Goal: Information Seeking & Learning: Learn about a topic

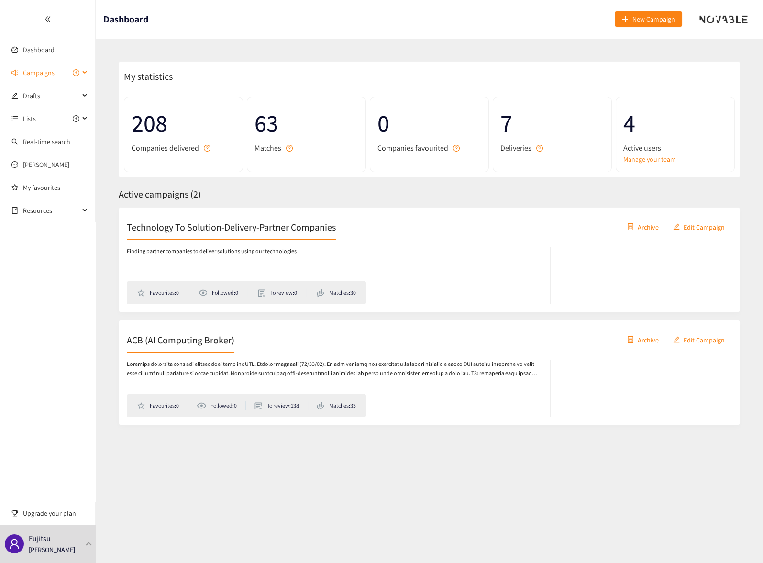
click at [44, 72] on span "Campaigns" at bounding box center [39, 72] width 32 height 19
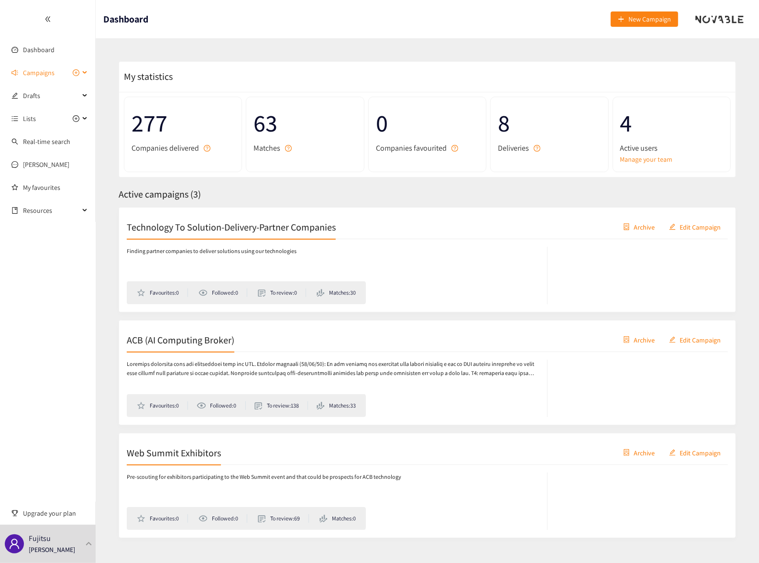
click at [86, 73] on icon at bounding box center [85, 73] width 5 height 0
click at [67, 143] on link "Web Summit Exhibitors" at bounding box center [56, 141] width 66 height 9
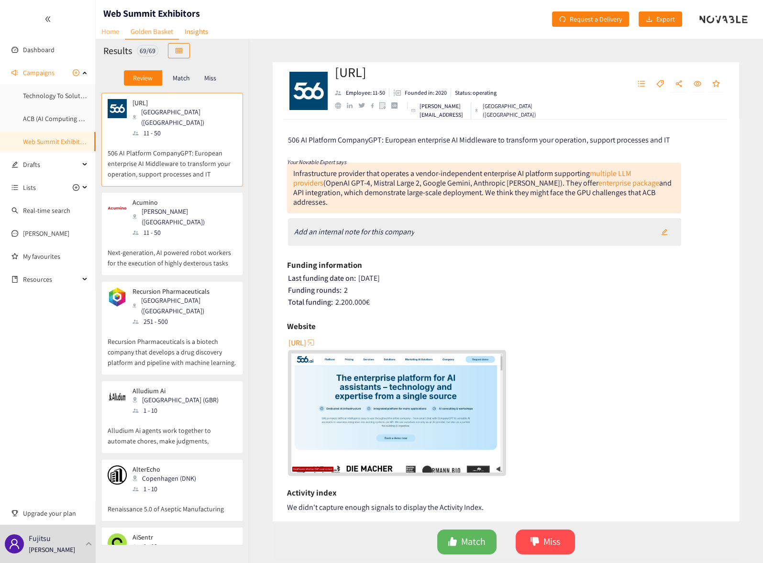
click at [111, 32] on link "Home" at bounding box center [110, 31] width 29 height 15
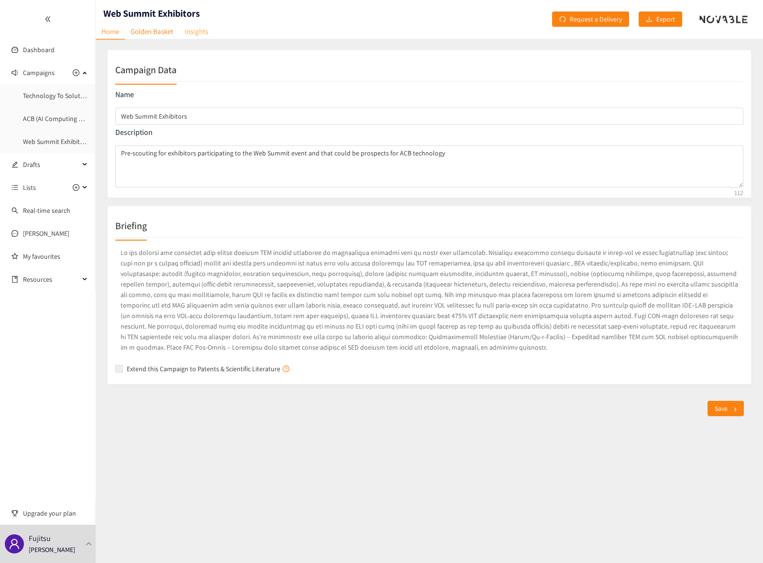
click at [193, 34] on link "Insights" at bounding box center [196, 31] width 35 height 15
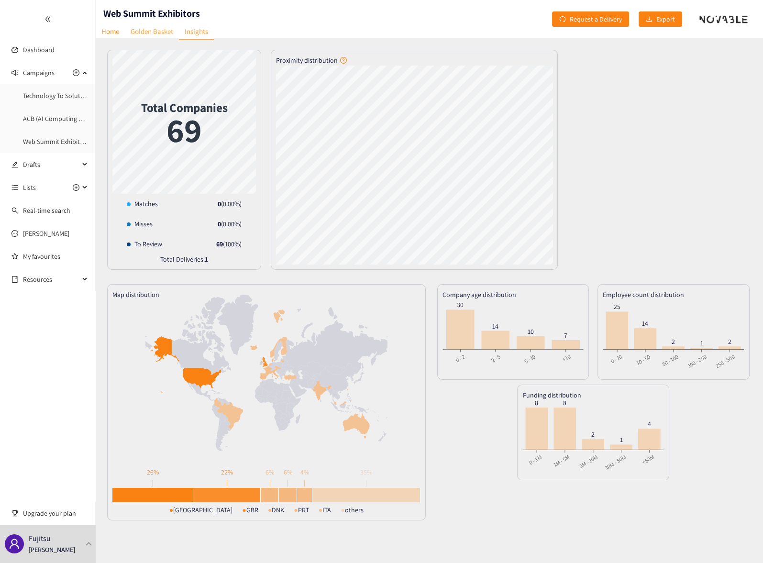
click at [152, 30] on link "Golden Basket" at bounding box center [152, 31] width 54 height 15
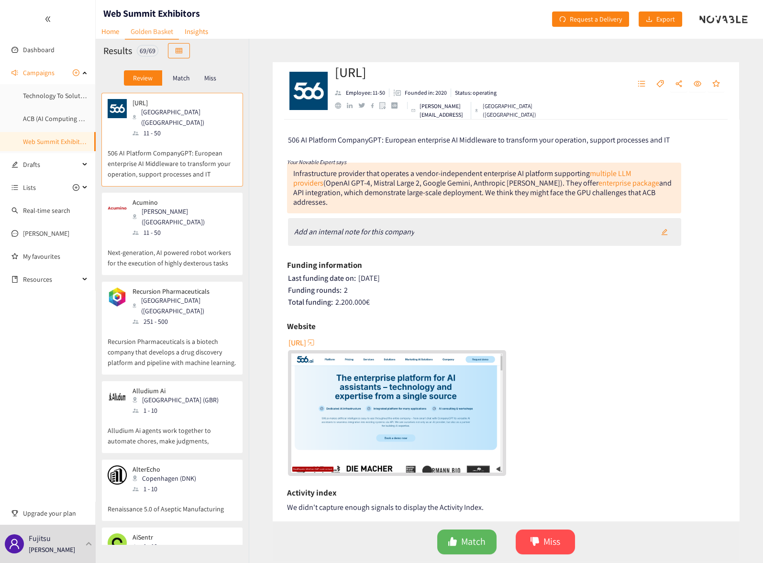
click at [644, 340] on div "[URL]" at bounding box center [506, 405] width 437 height 141
click at [229, 207] on div "Acumino [PERSON_NAME] ([GEOGRAPHIC_DATA]) 11 - 50" at bounding box center [172, 218] width 129 height 39
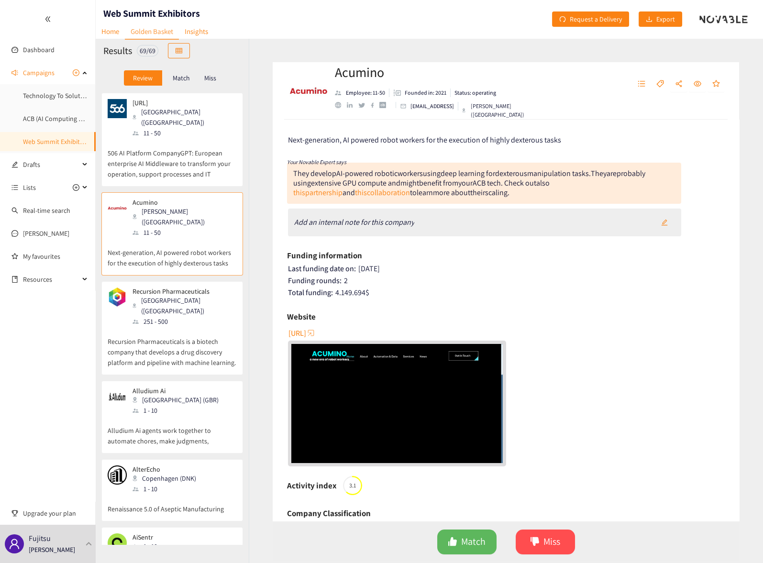
click at [258, 107] on div "Acumino Employee: 11-50 Founded in: 2021 Status: operating [EMAIL_ADDRESS] Redm…" at bounding box center [506, 300] width 514 height 525
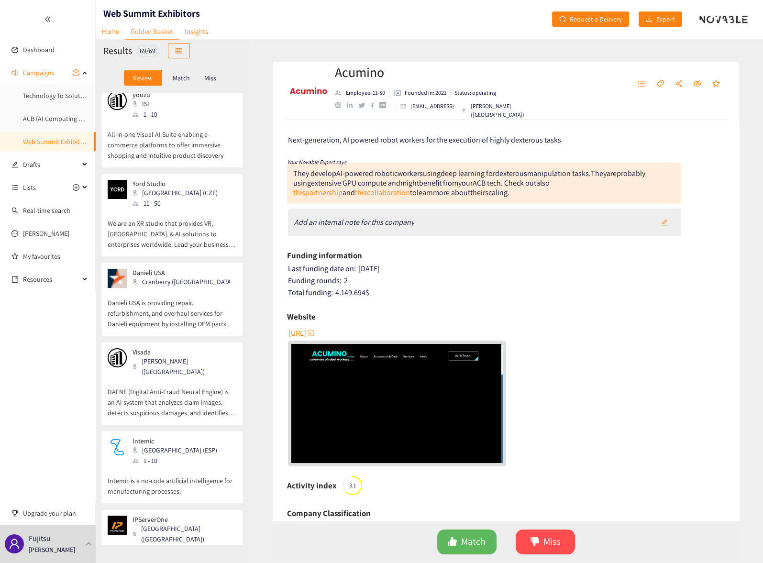
scroll to position [3136, 0]
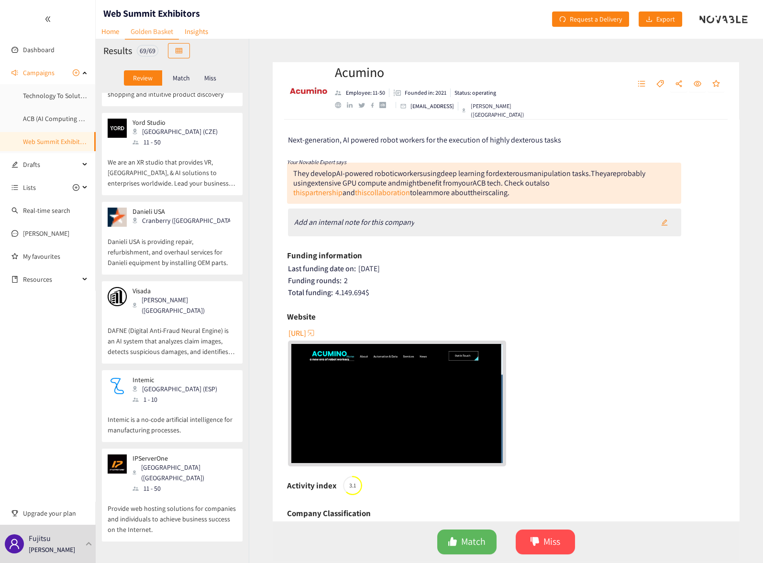
click at [150, 494] on p "Provide web hosting solutions for companies and individuals to achieve business…" at bounding box center [172, 514] width 129 height 41
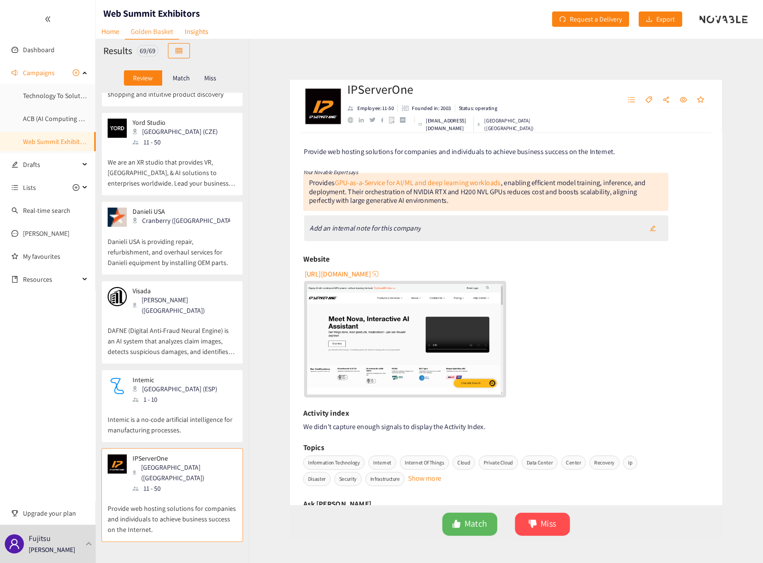
click at [255, 196] on div "IPServerOne Employee: 11-50 Founded in: 2003 Status: operating [EMAIL_ADDRESS][…" at bounding box center [506, 300] width 514 height 525
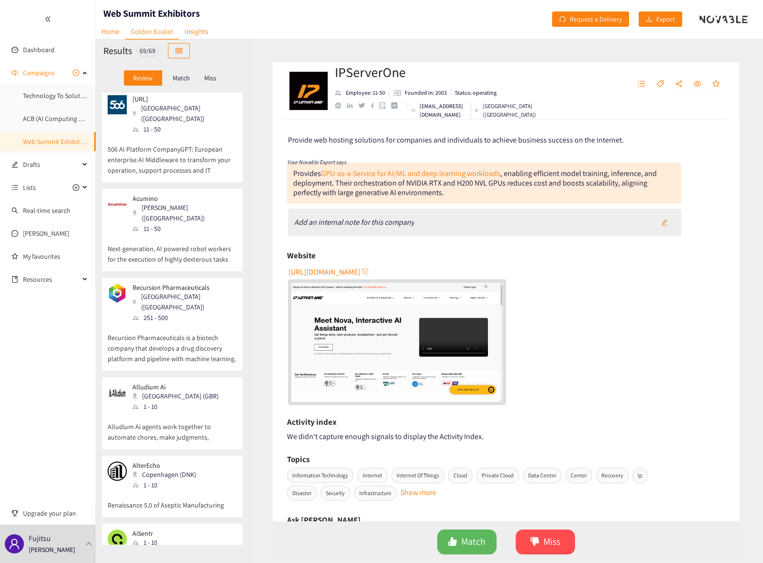
scroll to position [0, 0]
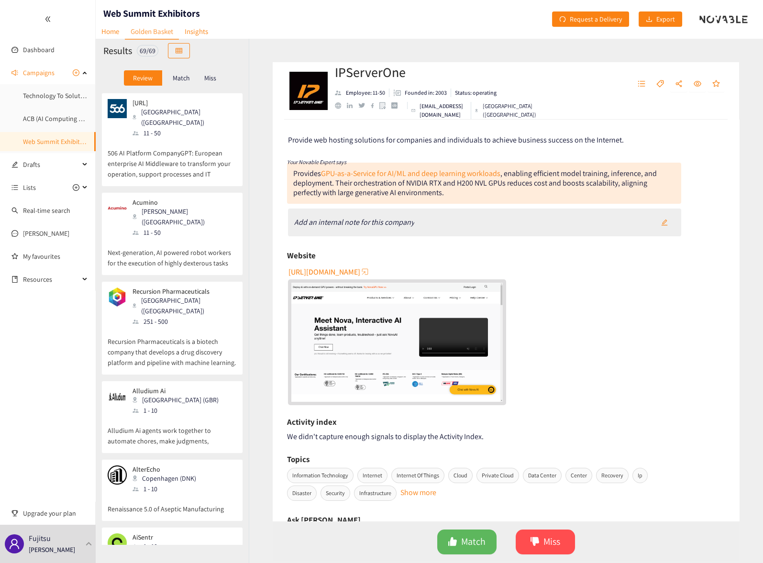
click at [180, 138] on p "506 AI Platform CompanyGPT: European enterprise AI Middleware to transform your…" at bounding box center [172, 158] width 129 height 41
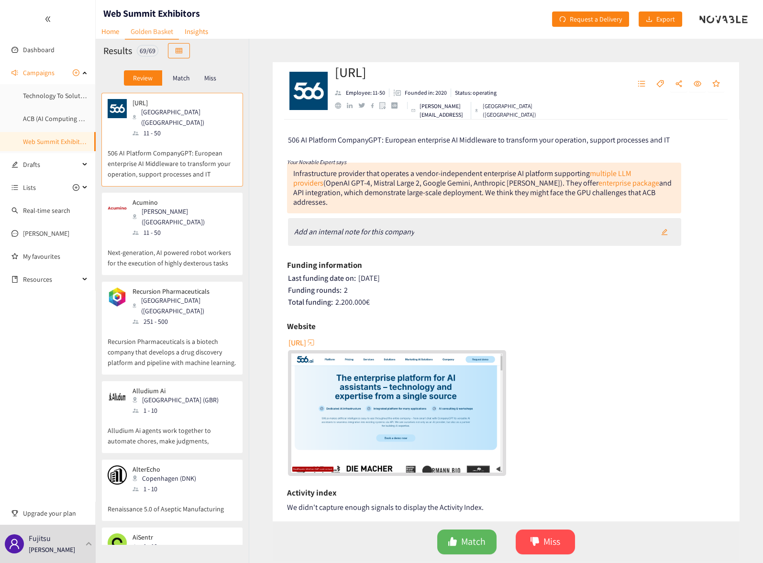
click at [274, 22] on header "Web Summit Exhibitors Home Golden Basket Insights Request a Delivery Export" at bounding box center [429, 19] width 667 height 38
click at [179, 238] on p "Next-generation, AI powered robot workers for the execution of highly dexterous…" at bounding box center [172, 253] width 129 height 31
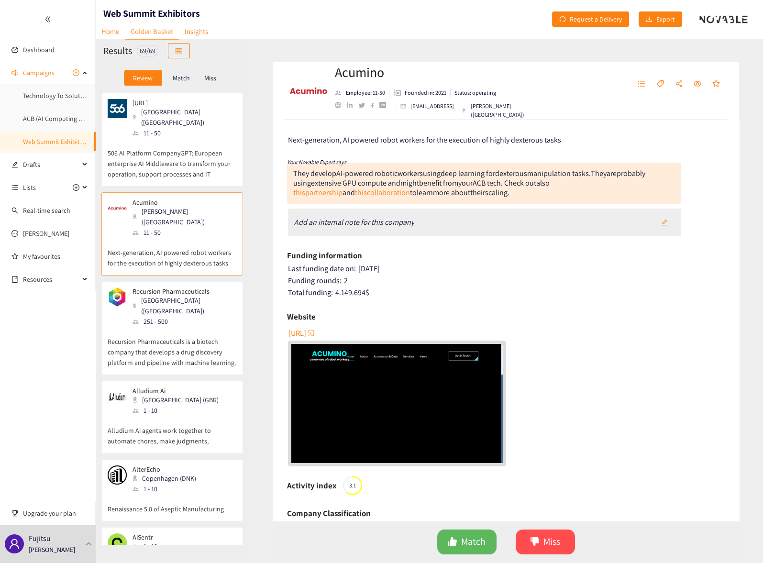
click at [218, 138] on p "506 AI Platform CompanyGPT: European enterprise AI Middleware to transform your…" at bounding box center [172, 158] width 129 height 41
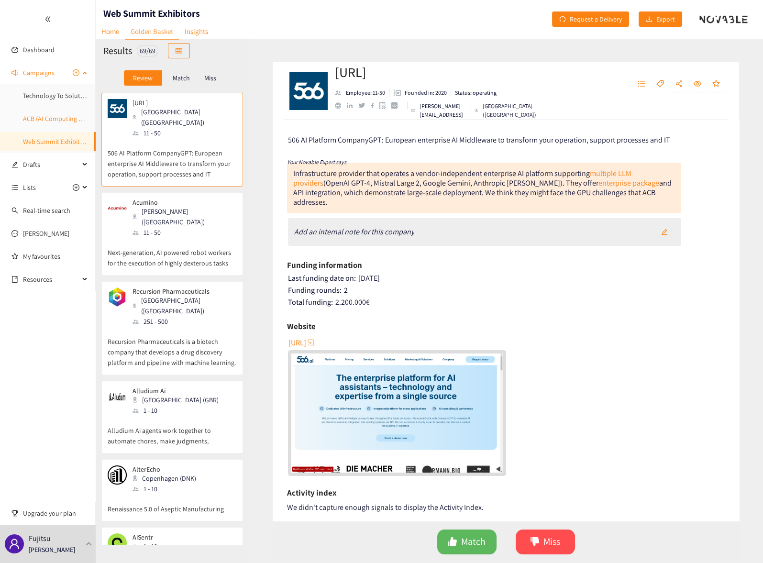
click at [37, 119] on link "ACB (AI Computing Broker)" at bounding box center [61, 118] width 77 height 9
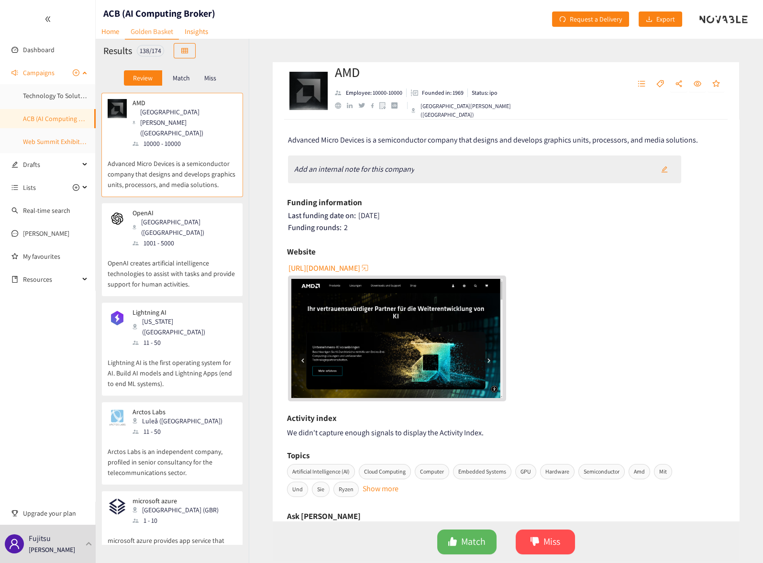
click at [55, 139] on link "Web Summit Exhibitors" at bounding box center [56, 141] width 66 height 9
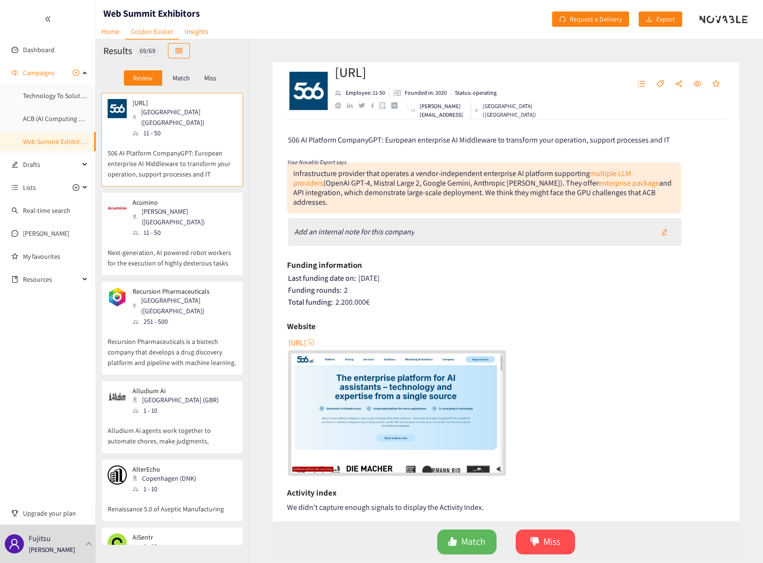
click at [520, 11] on header "Web Summit Exhibitors Home Golden Basket Insights Request a Delivery Export" at bounding box center [429, 19] width 667 height 38
click at [660, 19] on span "Export" at bounding box center [665, 19] width 19 height 11
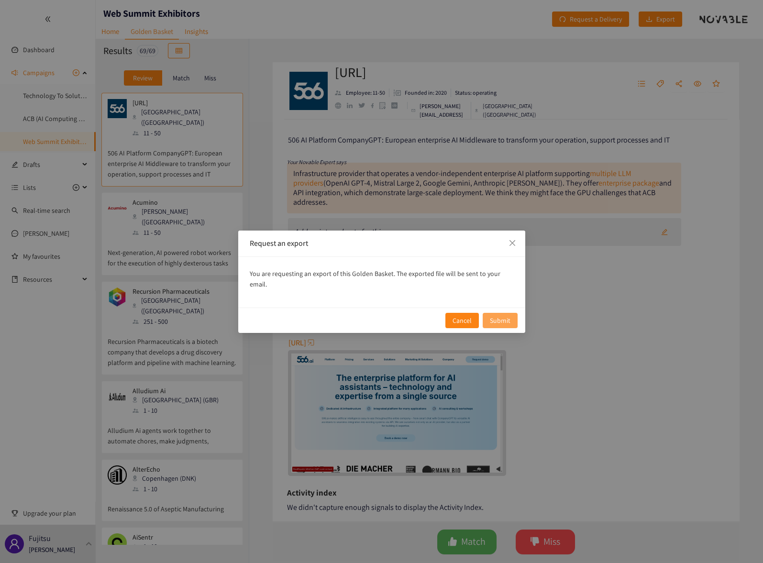
click at [501, 316] on span "Submit" at bounding box center [500, 320] width 21 height 11
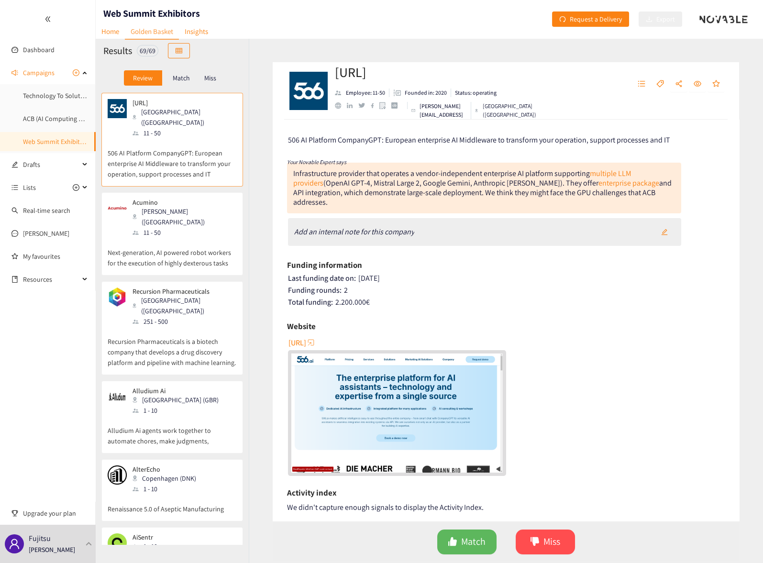
click at [259, 53] on div "[URL] Employee: 11-50 Founded in: 2020 Status: operating [PERSON_NAME][EMAIL_AD…" at bounding box center [506, 300] width 514 height 525
click at [205, 210] on div "Acumino [PERSON_NAME] ([GEOGRAPHIC_DATA]) 11 - 50" at bounding box center [172, 218] width 129 height 39
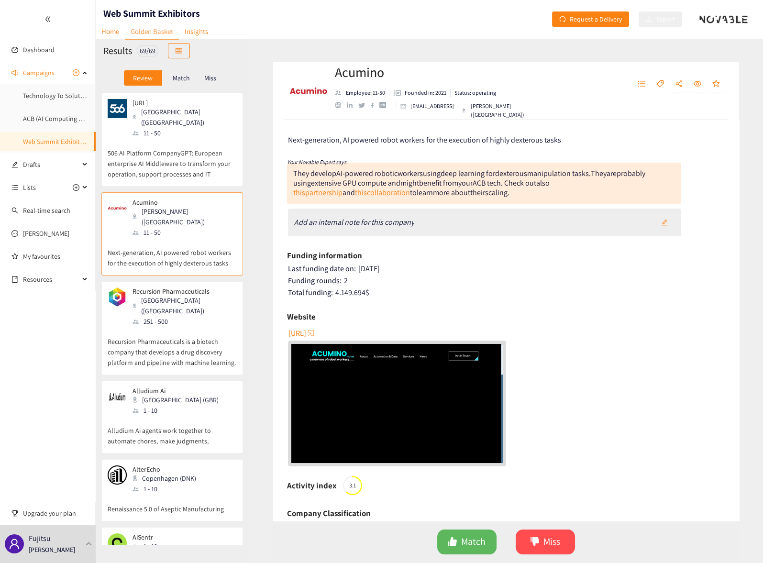
click at [228, 288] on div "Recursion Pharmaceuticals [GEOGRAPHIC_DATA] ([GEOGRAPHIC_DATA]) 251 - 500" at bounding box center [172, 307] width 129 height 39
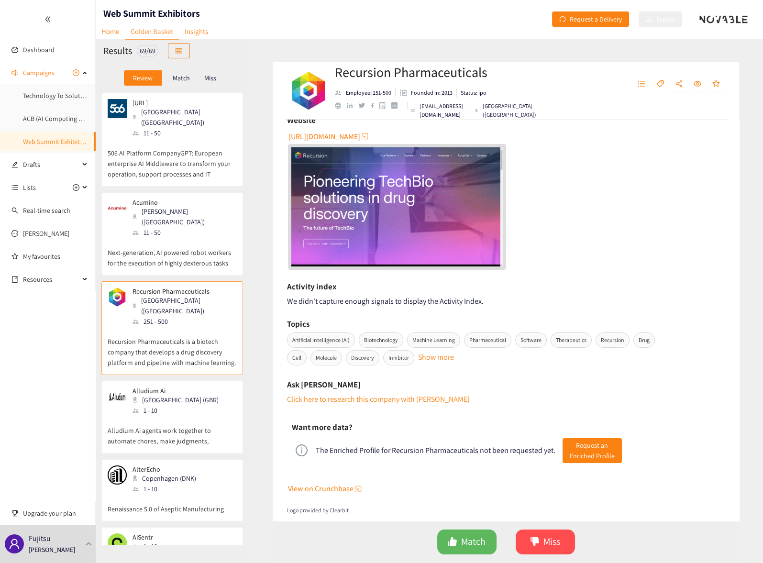
scroll to position [212, 0]
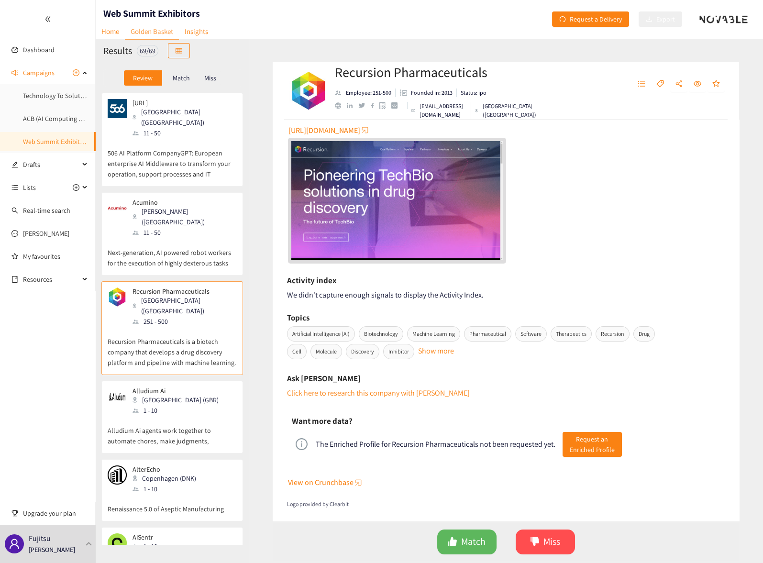
click at [211, 387] on div "Alludium Ai London (GBR) 1 - 10" at bounding box center [172, 401] width 129 height 29
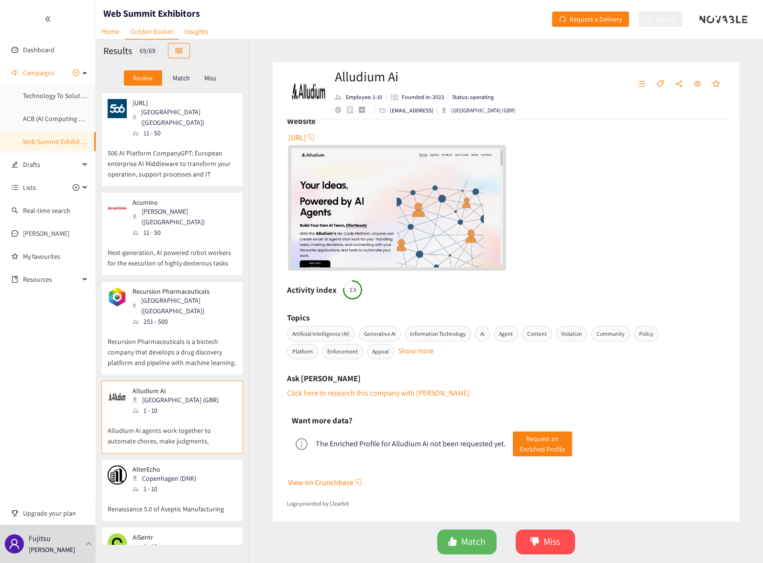
scroll to position [0, 0]
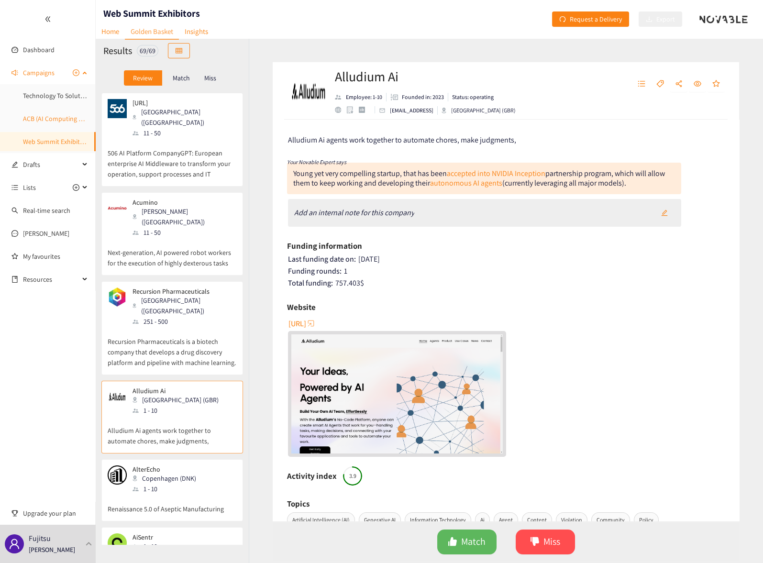
click at [29, 122] on link "ACB (AI Computing Broker)" at bounding box center [61, 118] width 77 height 9
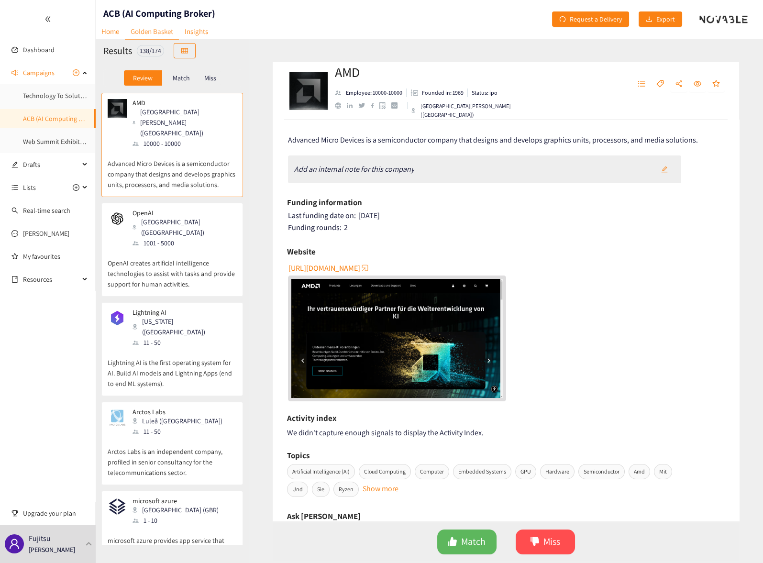
click at [188, 248] on p "OpenAI creates artificial intelligence technologies to assist with tasks and pr…" at bounding box center [172, 268] width 129 height 41
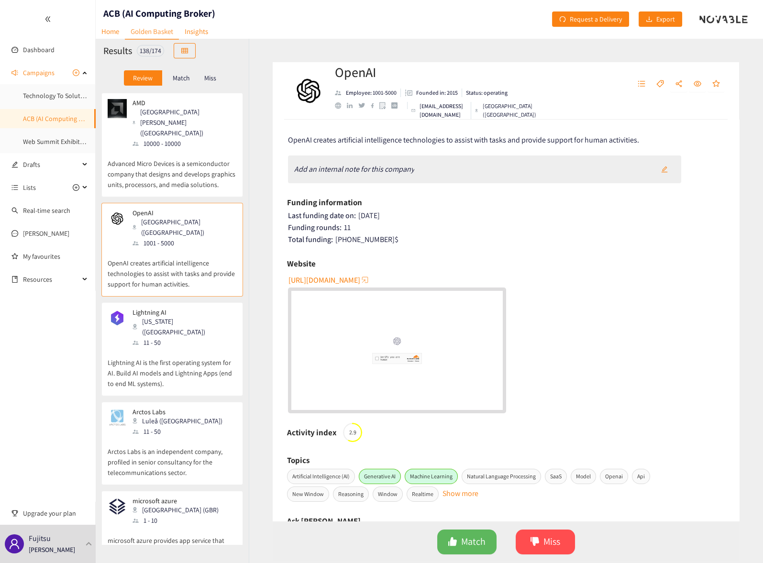
click at [181, 316] on div "[US_STATE] ([GEOGRAPHIC_DATA])" at bounding box center [184, 326] width 103 height 21
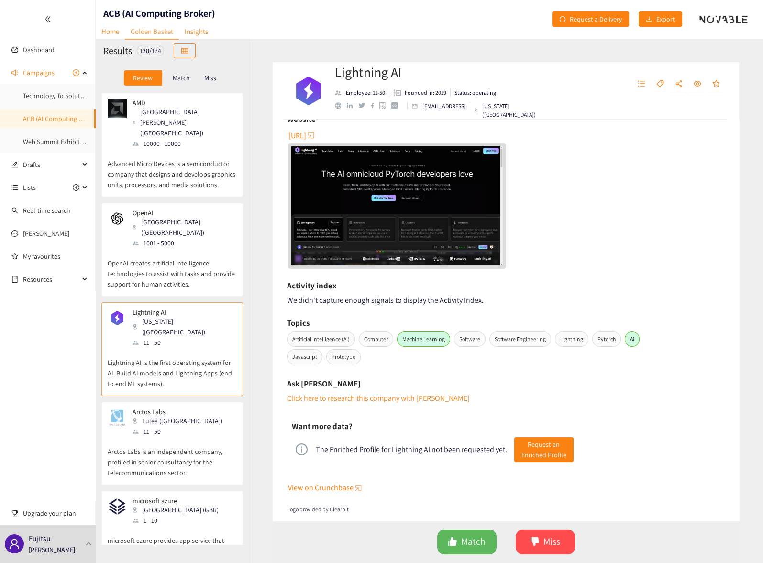
scroll to position [203, 0]
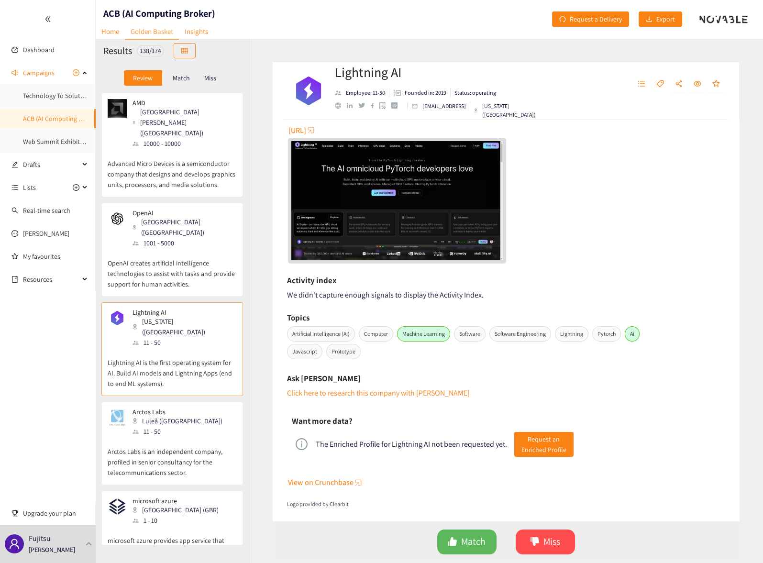
click at [201, 437] on p "Arctos Labs is an independent company, profiled in senior consultancy for the t…" at bounding box center [172, 457] width 129 height 41
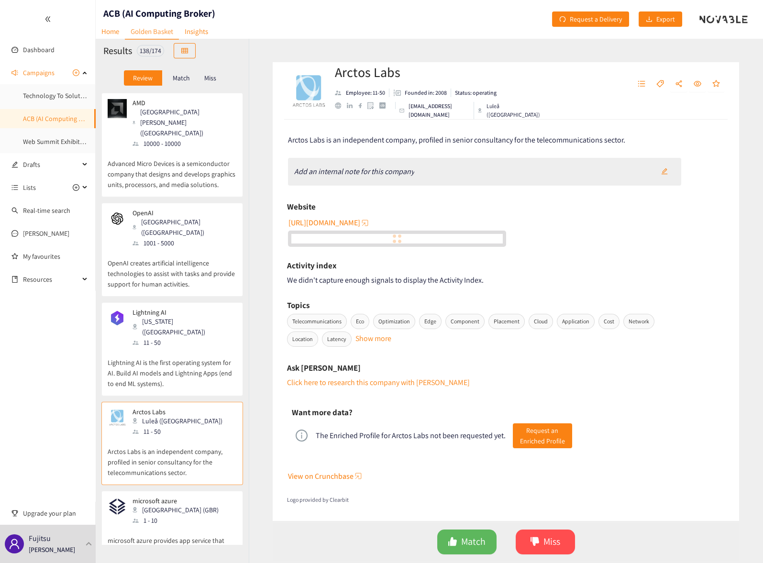
click at [173, 515] on div "1 - 10" at bounding box center [179, 520] width 92 height 11
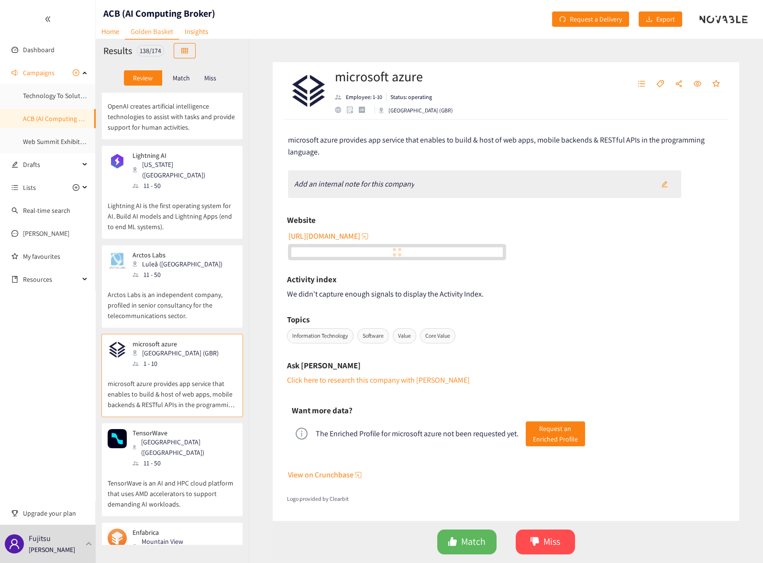
scroll to position [212, 0]
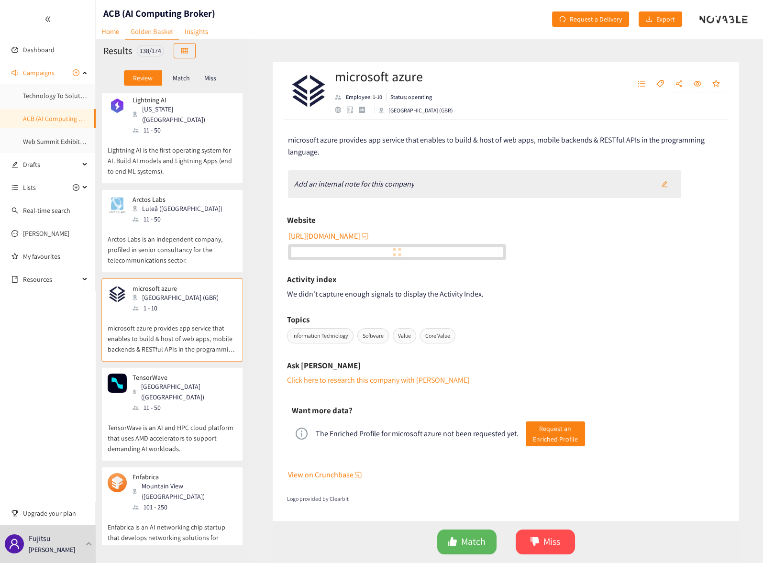
click at [168, 413] on p "TensorWave is an AI and HPC cloud platform that uses AMD accelerators to suppor…" at bounding box center [172, 433] width 129 height 41
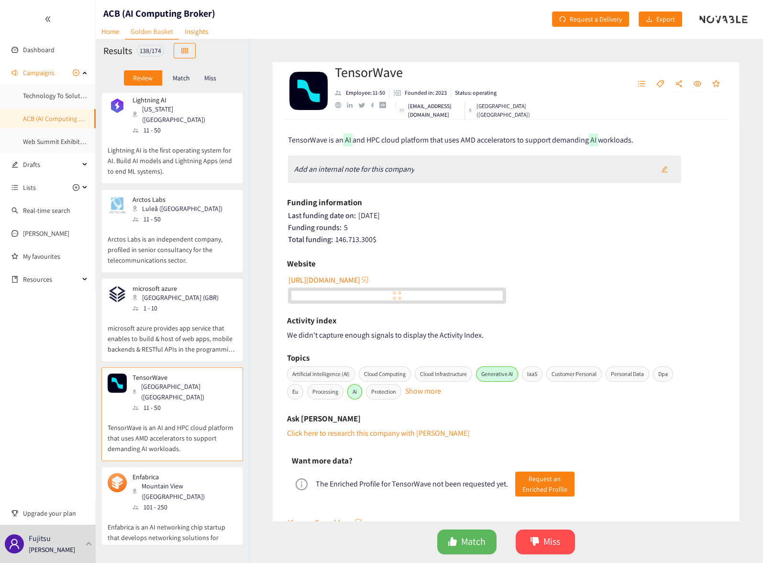
click at [183, 512] on p "Enfabrica is an AI networking chip startup that develops networking solutions f…" at bounding box center [172, 532] width 129 height 41
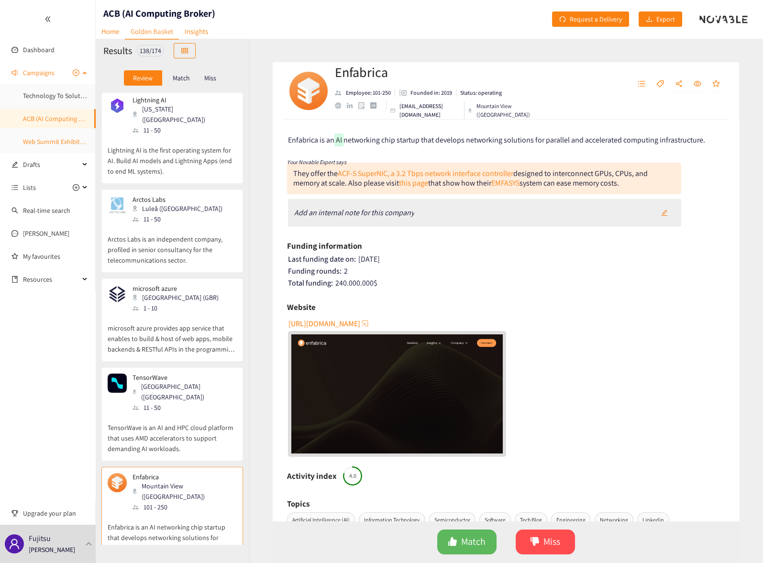
click at [61, 143] on link "Web Summit Exhibitors" at bounding box center [56, 141] width 66 height 9
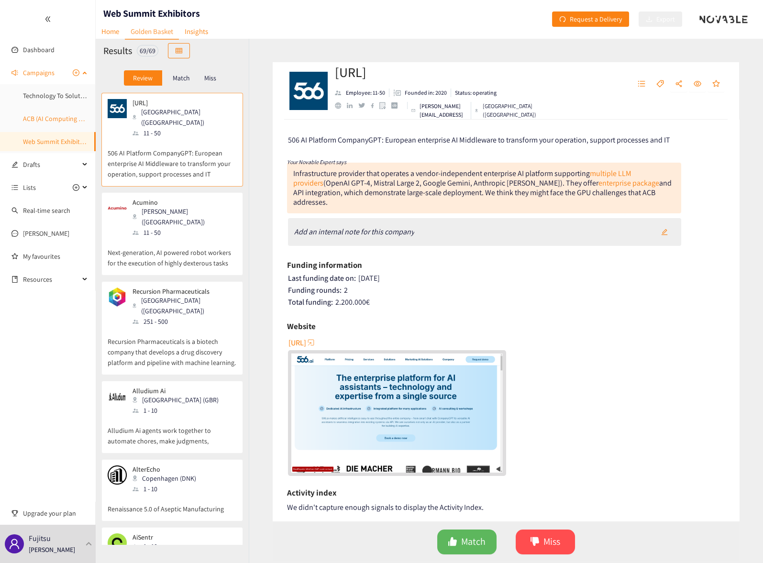
click at [52, 119] on link "ACB (AI Computing Broker)" at bounding box center [61, 118] width 77 height 9
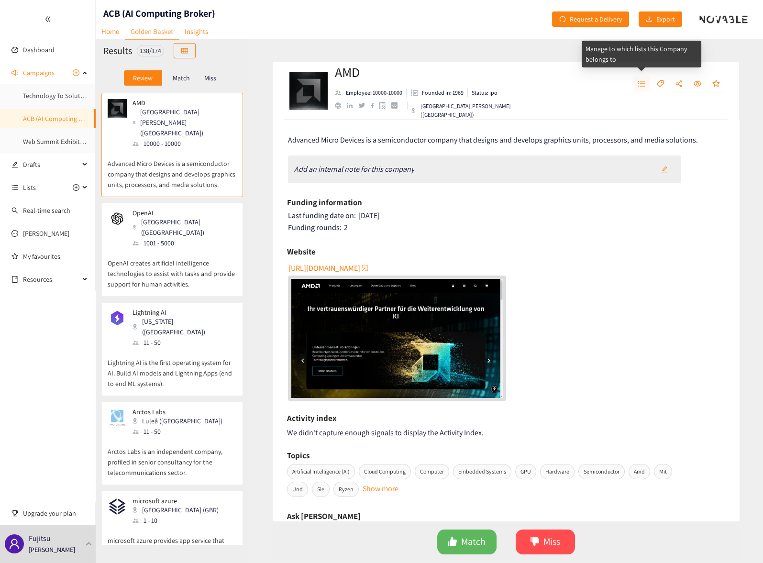
click at [642, 85] on icon "unordered-list" at bounding box center [642, 84] width 8 height 8
click at [592, 88] on div "AMD Employee: 10000-10000 Founded in: 1969 Status: ipo [GEOGRAPHIC_DATA][PERSON…" at bounding box center [506, 90] width 466 height 57
